Goal: Navigation & Orientation: Find specific page/section

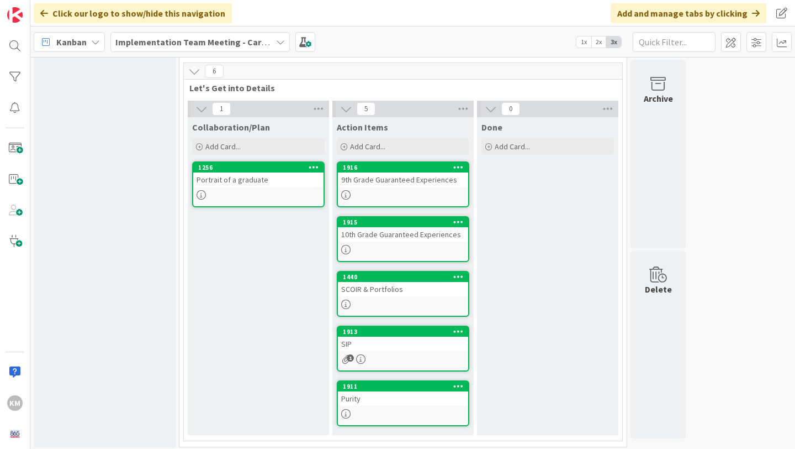
scroll to position [314, 0]
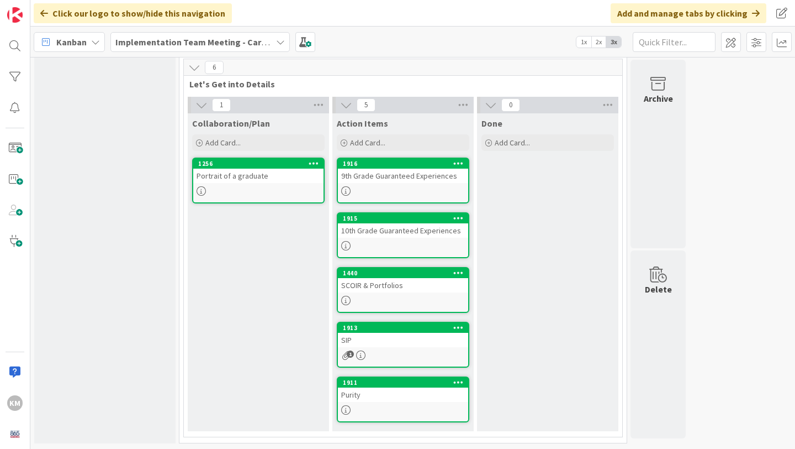
click at [240, 39] on b "Implementation Team Meeting - Career Themed" at bounding box center [212, 41] width 194 height 11
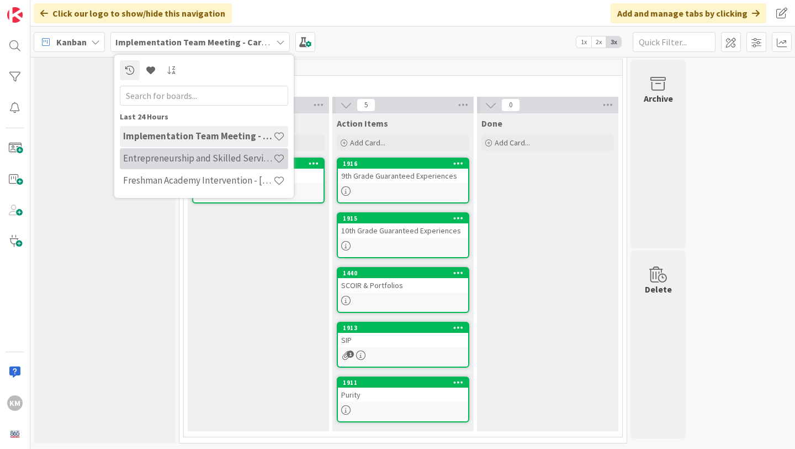
click at [239, 160] on h4 "Entrepreneurship and Skilled Services Interventions - [DATE]-[DATE]" at bounding box center [198, 157] width 150 height 11
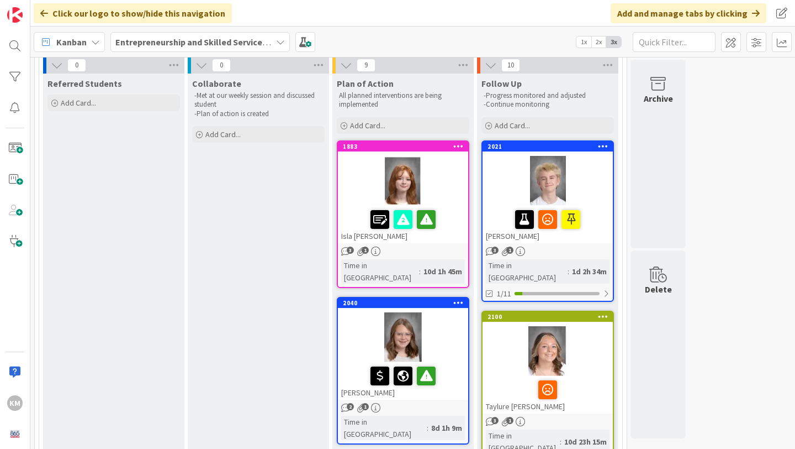
scroll to position [80, 0]
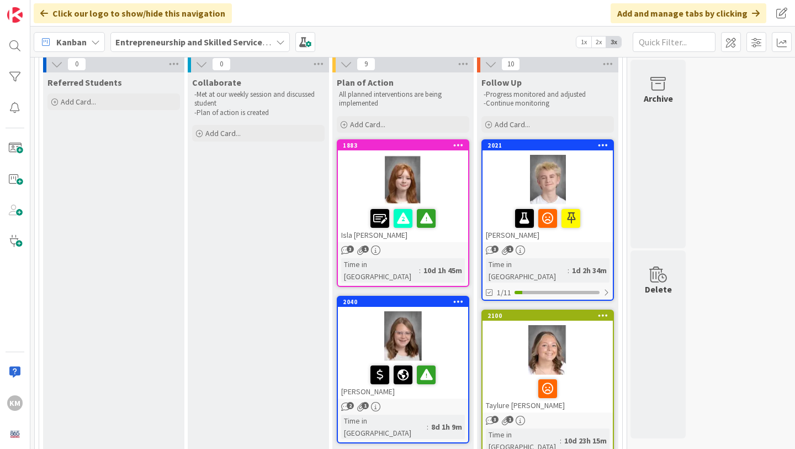
click at [603, 143] on icon at bounding box center [603, 145] width 10 height 8
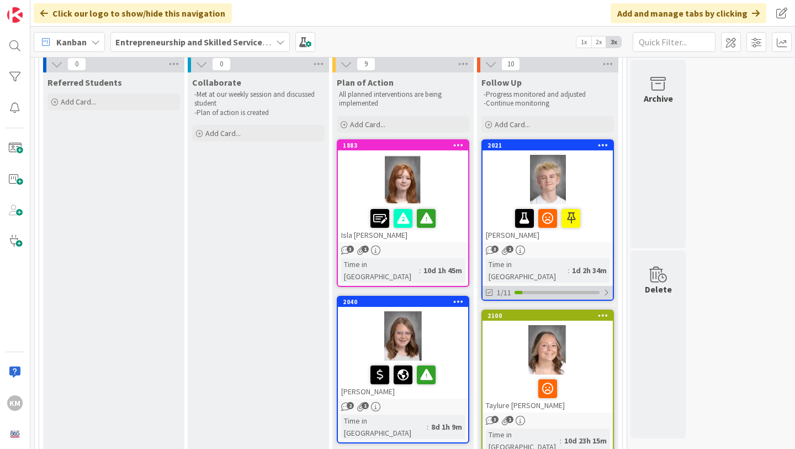
click at [604, 288] on div at bounding box center [606, 292] width 7 height 9
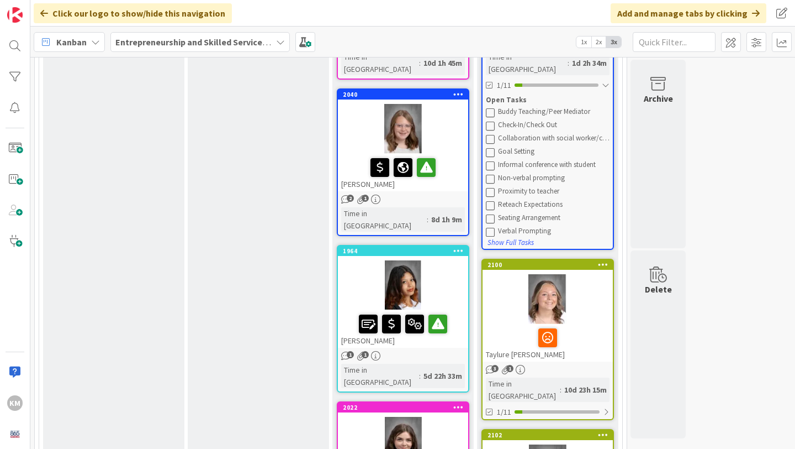
scroll to position [288, 0]
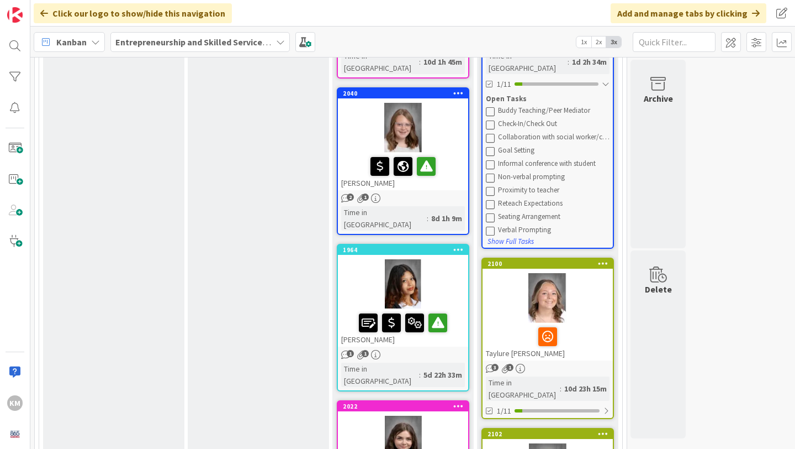
click at [603, 259] on icon at bounding box center [603, 263] width 10 height 8
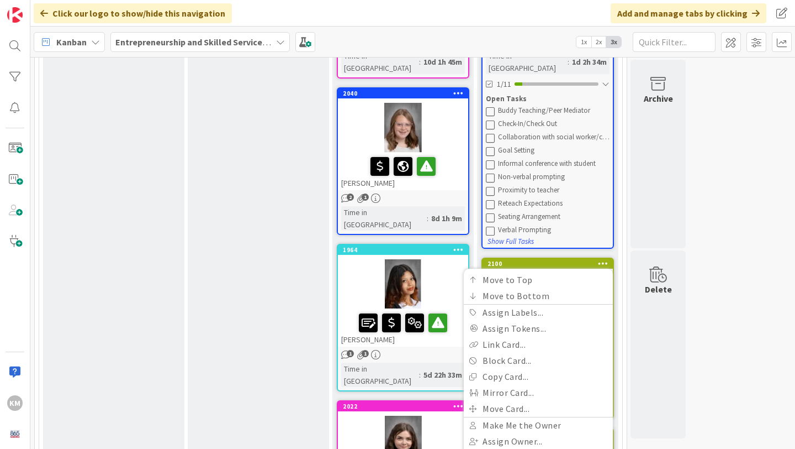
click at [605, 259] on icon at bounding box center [603, 263] width 10 height 8
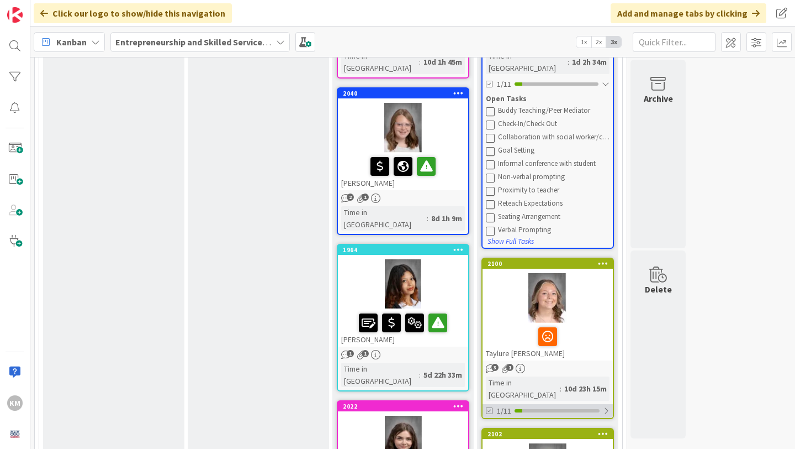
click at [605, 406] on div at bounding box center [606, 410] width 7 height 9
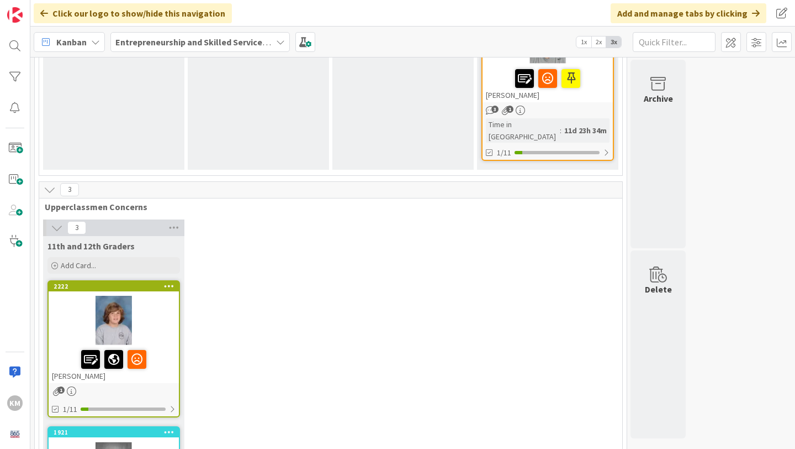
scroll to position [2196, 0]
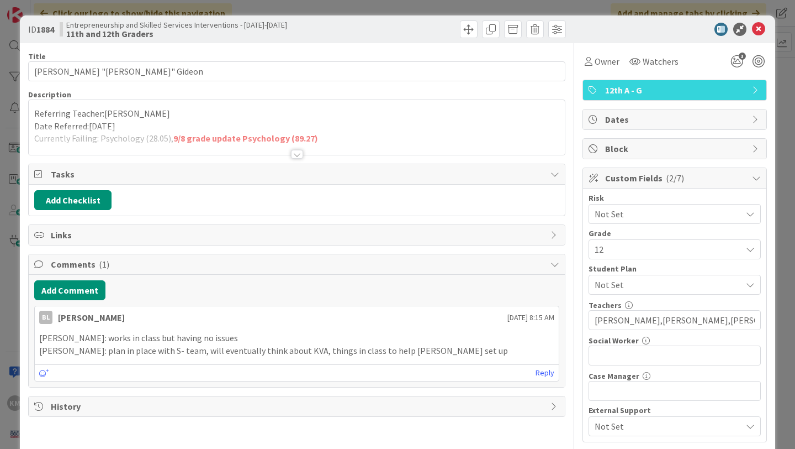
click at [294, 155] on div at bounding box center [297, 154] width 12 height 9
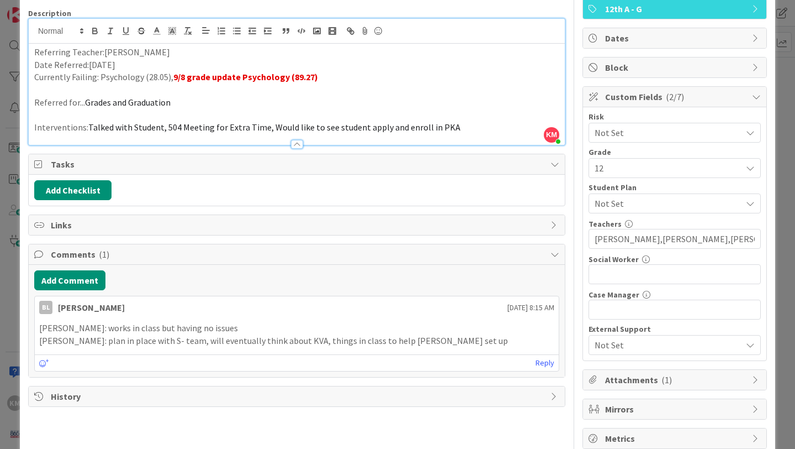
scroll to position [105, 0]
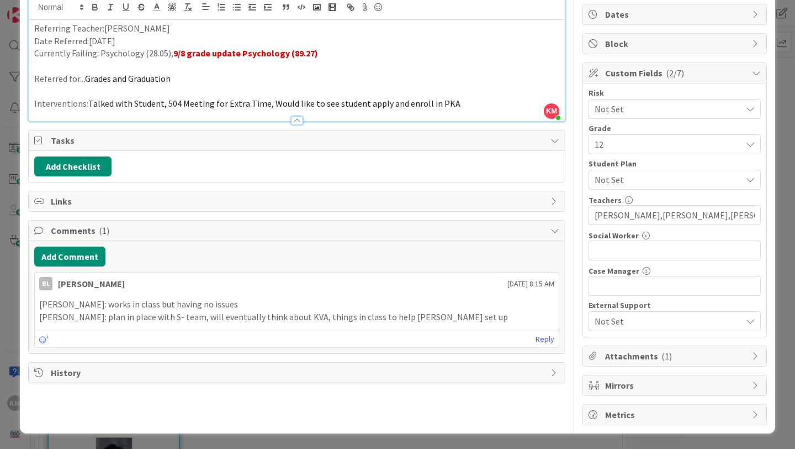
click at [557, 138] on icon at bounding box center [555, 140] width 9 height 9
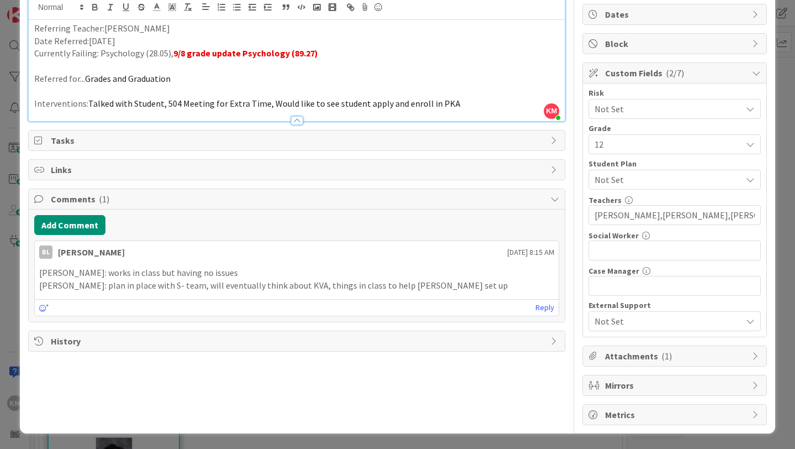
click at [552, 141] on icon at bounding box center [555, 140] width 9 height 9
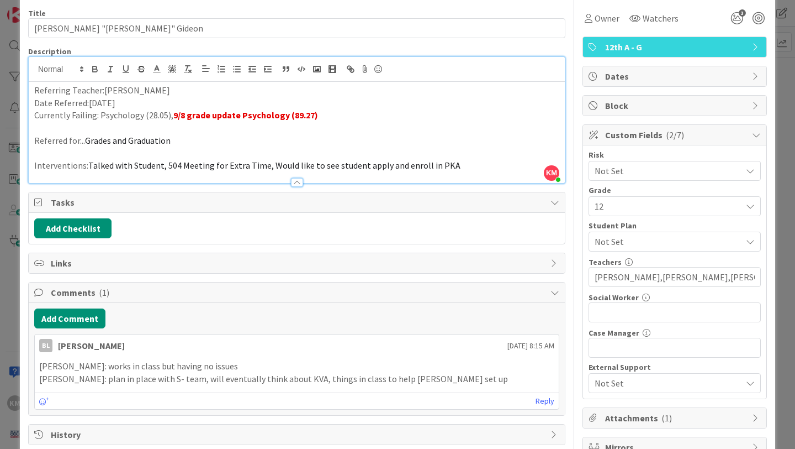
scroll to position [0, 0]
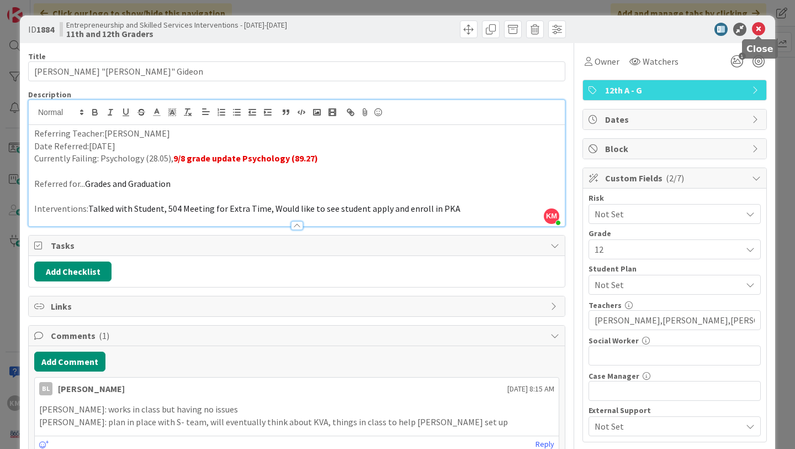
click at [761, 25] on icon at bounding box center [758, 29] width 13 height 13
